Goal: Navigation & Orientation: Find specific page/section

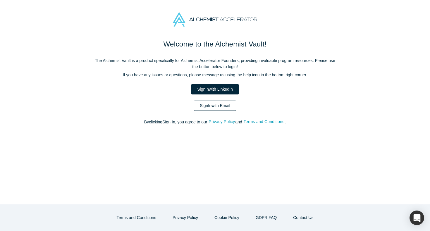
click at [215, 109] on link "Sign In with Email" at bounding box center [215, 106] width 43 height 10
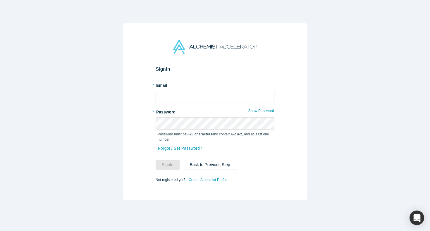
click at [175, 99] on input "text" at bounding box center [215, 97] width 119 height 12
type input "[EMAIL_ADDRESS][DOMAIN_NAME]"
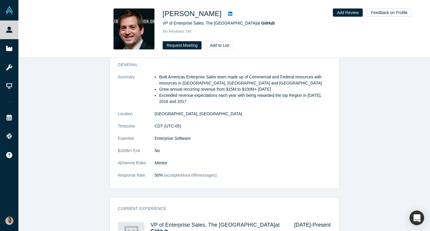
scroll to position [264, 0]
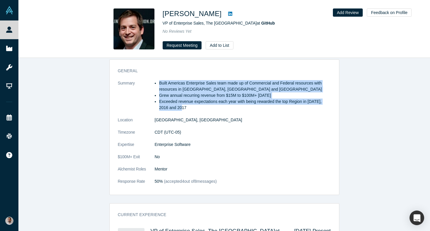
drag, startPoint x: 222, startPoint y: 110, endPoint x: 153, endPoint y: 85, distance: 74.2
click at [153, 85] on dl "Summary Built Americas Enterprise Sales team made up of Commercial and Federal …" at bounding box center [224, 135] width 213 height 111
copy dl "Built Americas Enterprise Sales team made up of Commercial and Federal resource…"
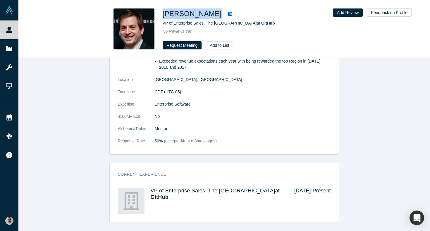
drag, startPoint x: 197, startPoint y: 15, endPoint x: 162, endPoint y: 15, distance: 36.0
click at [162, 15] on div "[PERSON_NAME] VP of Enterprise Sales, The Americas at GitHub No Reviews Yet Req…" at bounding box center [224, 28] width 230 height 41
copy div "[PERSON_NAME]"
